Goal: Check status: Check status

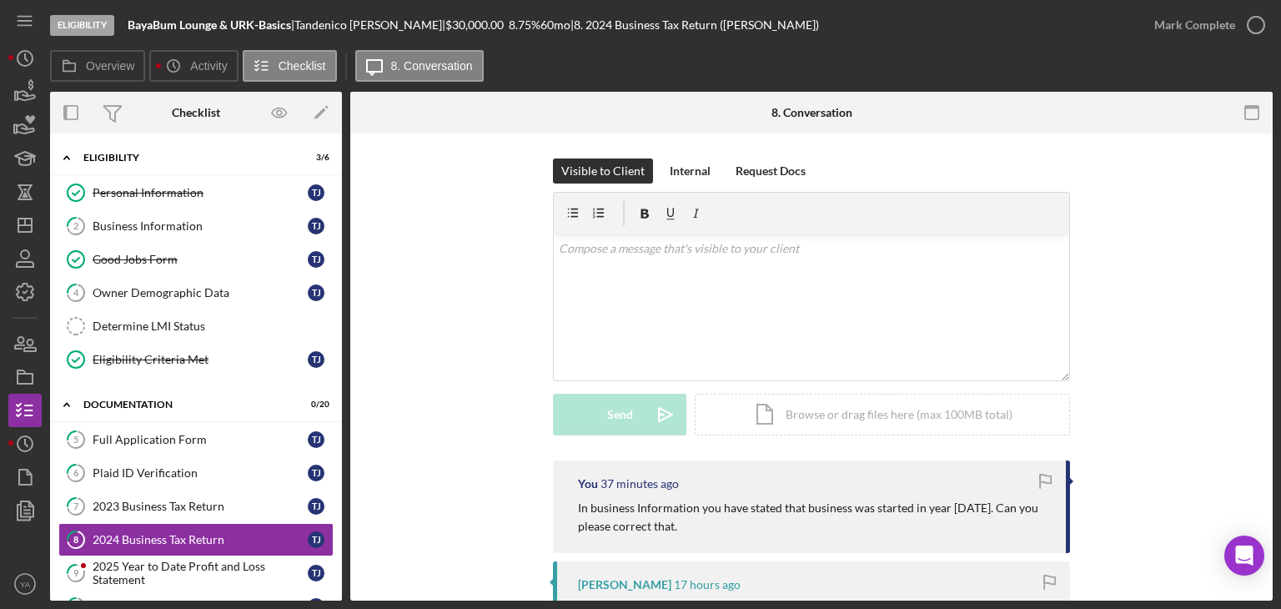
scroll to position [105, 0]
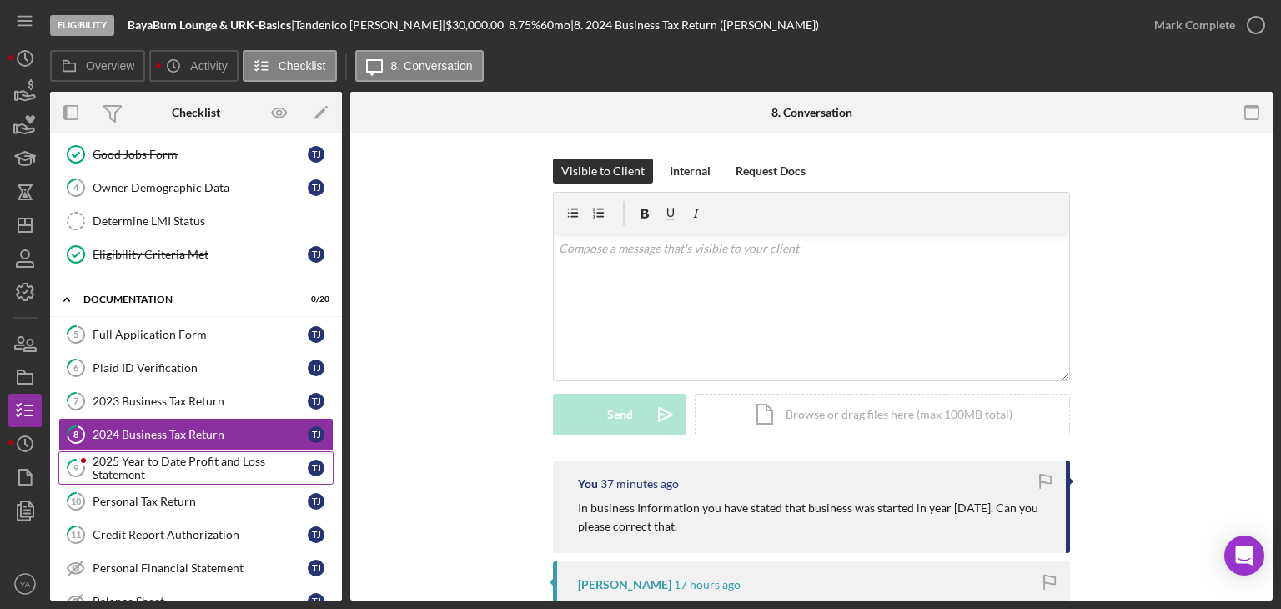
drag, startPoint x: 0, startPoint y: 0, endPoint x: 158, endPoint y: 454, distance: 480.9
click at [158, 454] on div "2025 Year to Date Profit and Loss Statement" at bounding box center [200, 467] width 215 height 27
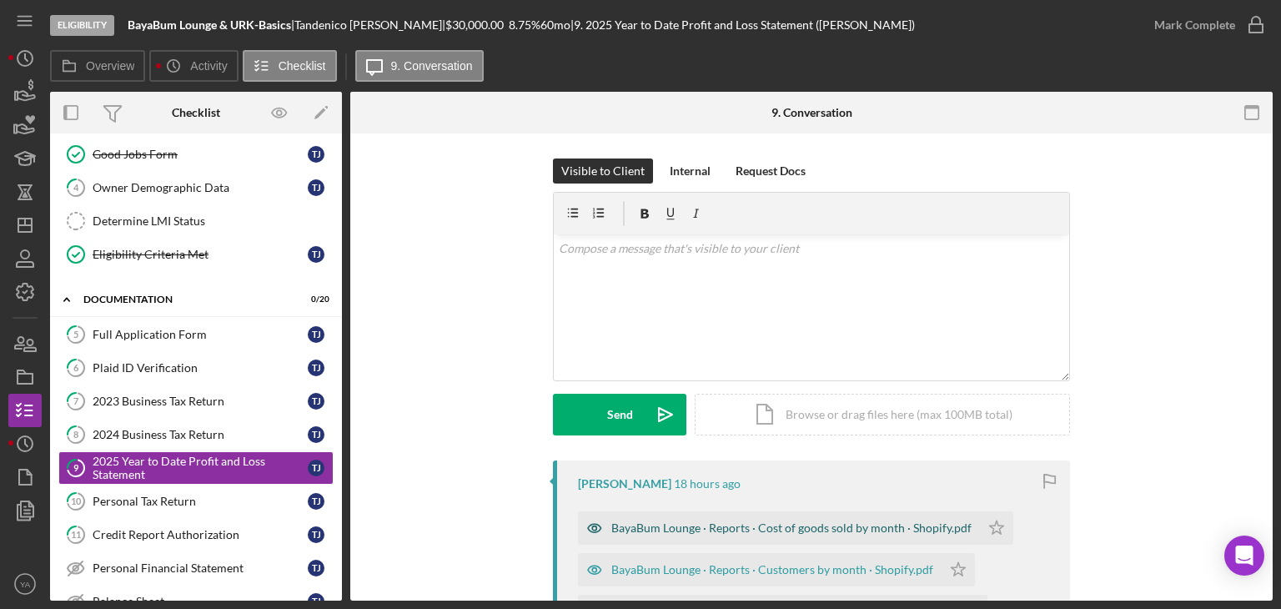
click at [734, 517] on div "BayaBum Lounge · Reports · Cost of goods sold by month · Shopify.pdf" at bounding box center [779, 527] width 402 height 33
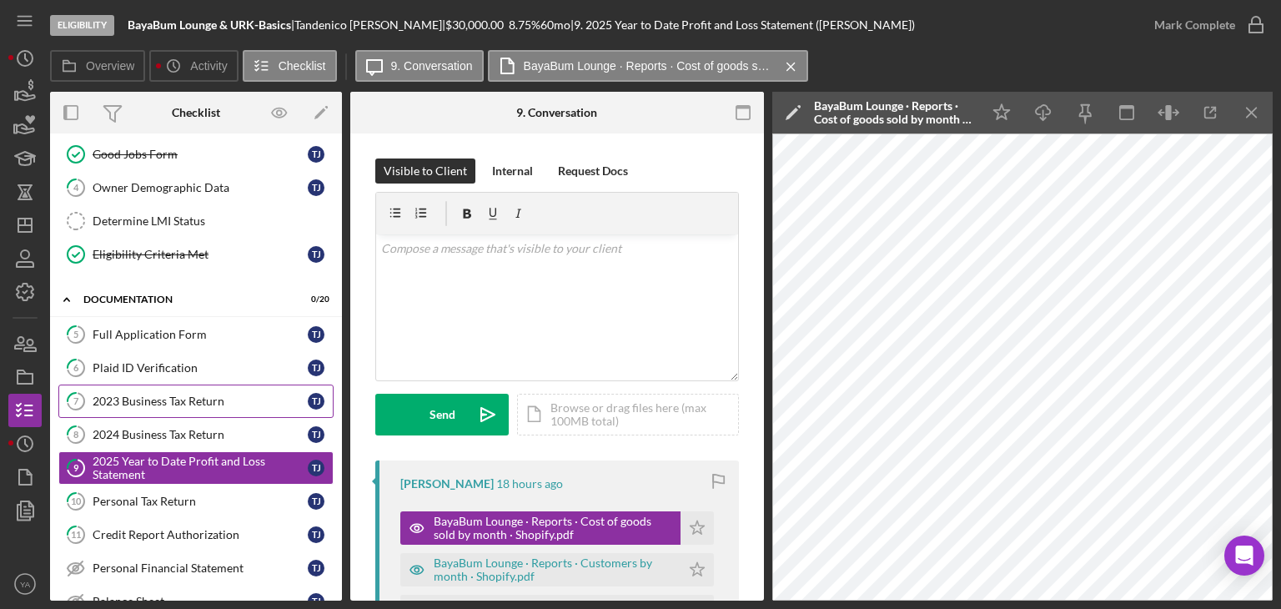
click at [148, 412] on link "7 2023 Business Tax Return T J" at bounding box center [195, 400] width 275 height 33
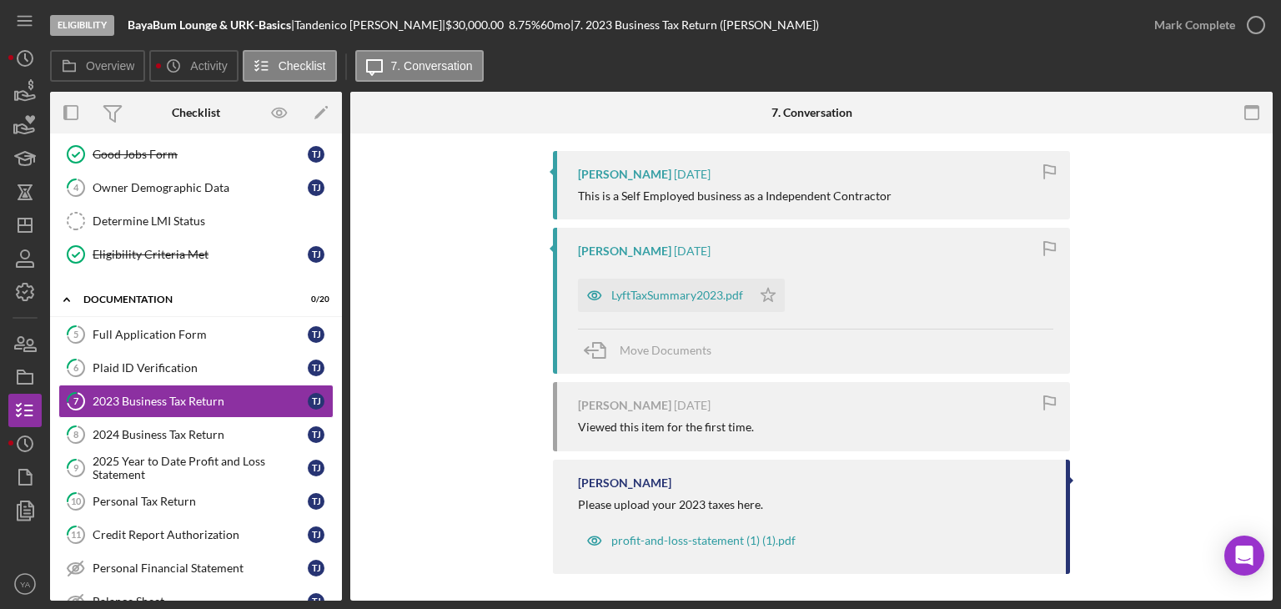
scroll to position [315, 0]
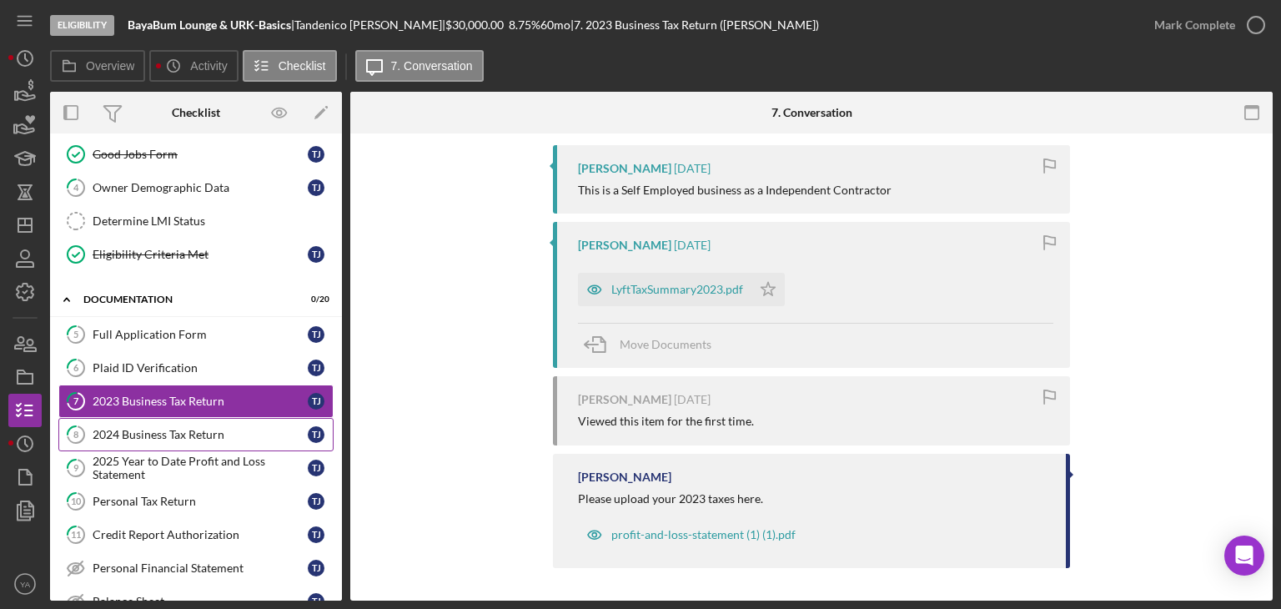
click at [201, 428] on div "2024 Business Tax Return" at bounding box center [200, 434] width 215 height 13
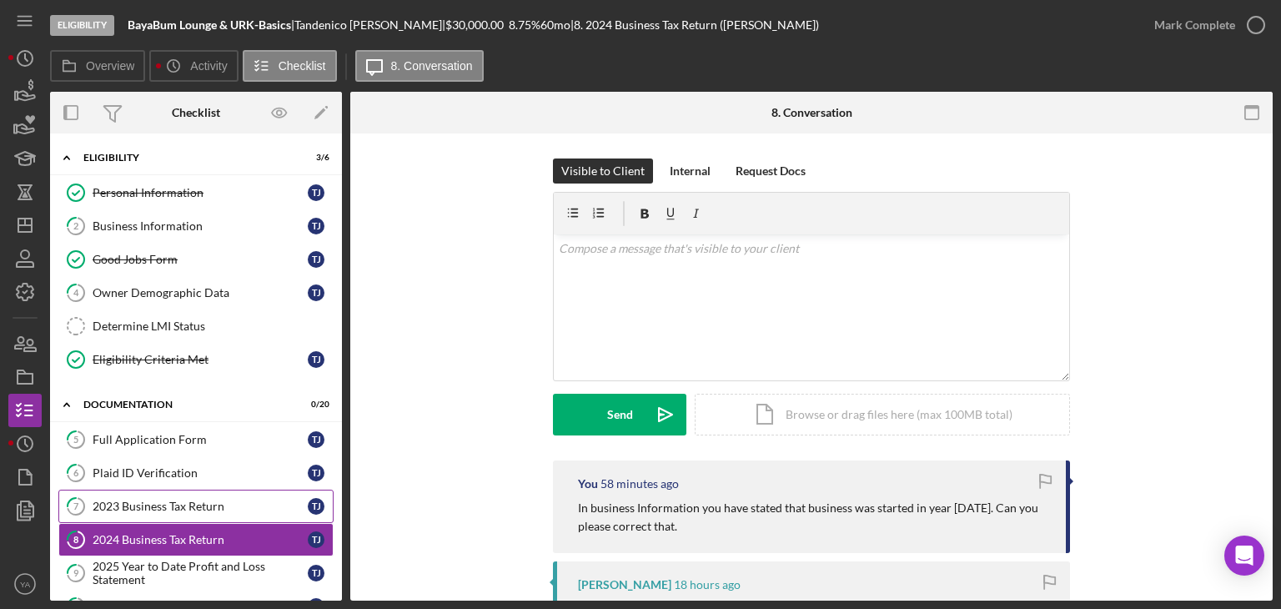
click at [210, 499] on div "2023 Business Tax Return" at bounding box center [200, 505] width 215 height 13
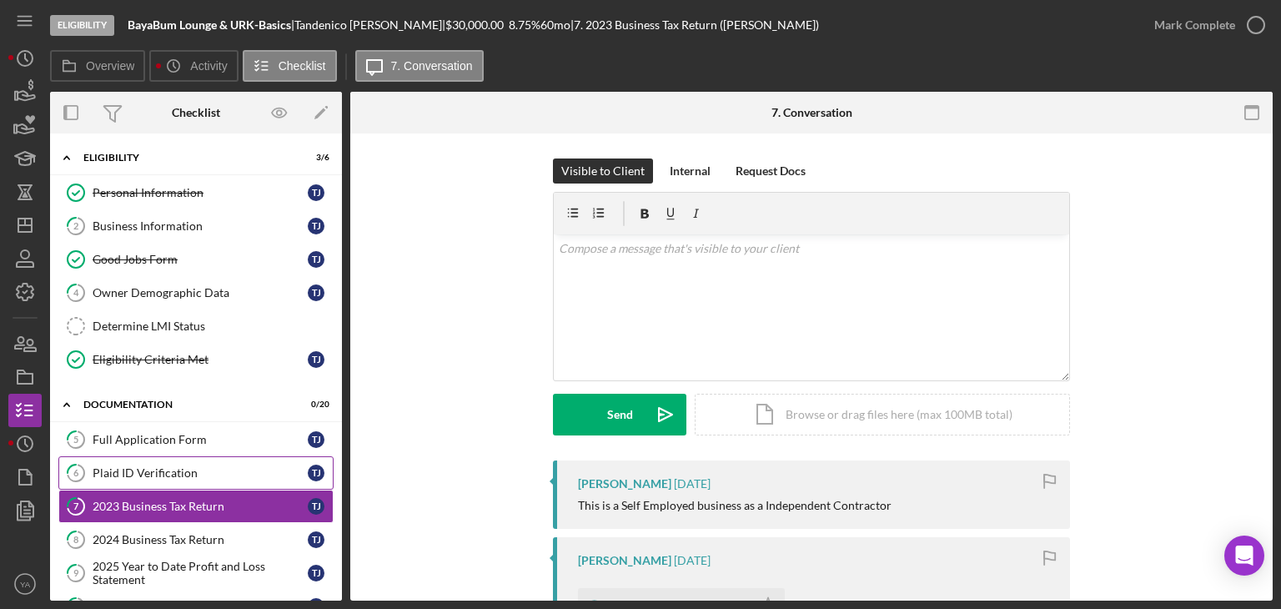
click at [214, 466] on div "Plaid ID Verification" at bounding box center [200, 472] width 215 height 13
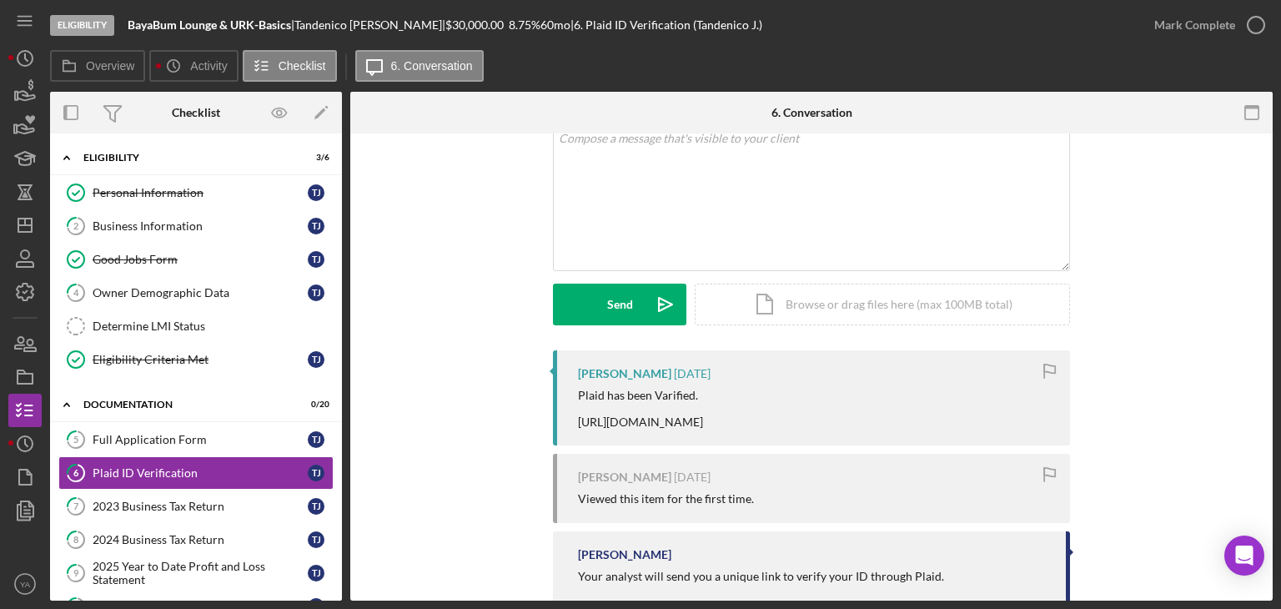
scroll to position [159, 0]
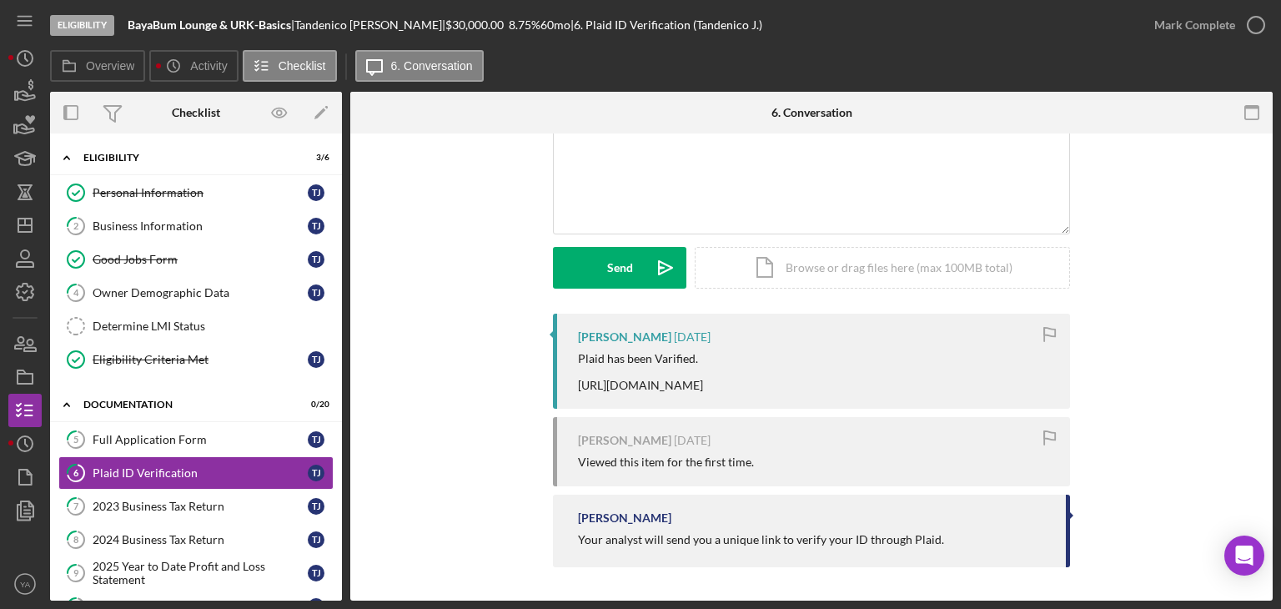
click at [582, 370] on div "Plaid has been Varified. [URL][DOMAIN_NAME]" at bounding box center [640, 372] width 125 height 40
drag, startPoint x: 582, startPoint y: 370, endPoint x: 807, endPoint y: 388, distance: 225.8
click at [703, 388] on div "Plaid has been Varified. [URL][DOMAIN_NAME]" at bounding box center [640, 372] width 125 height 40
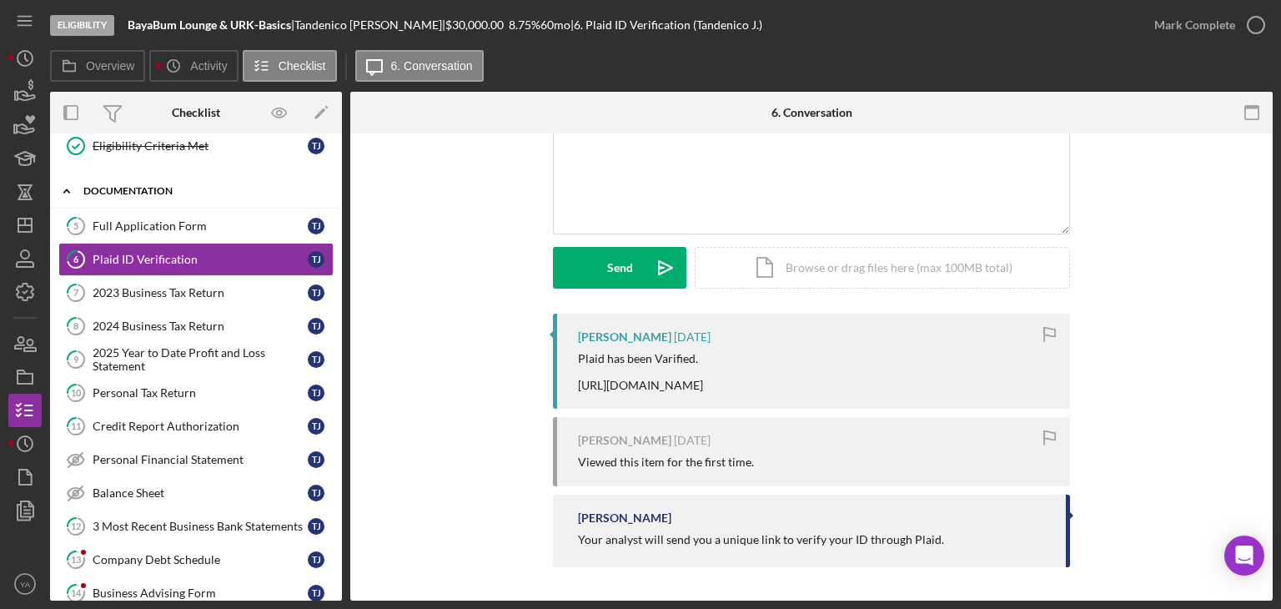
scroll to position [216, 0]
